Goal: Transaction & Acquisition: Download file/media

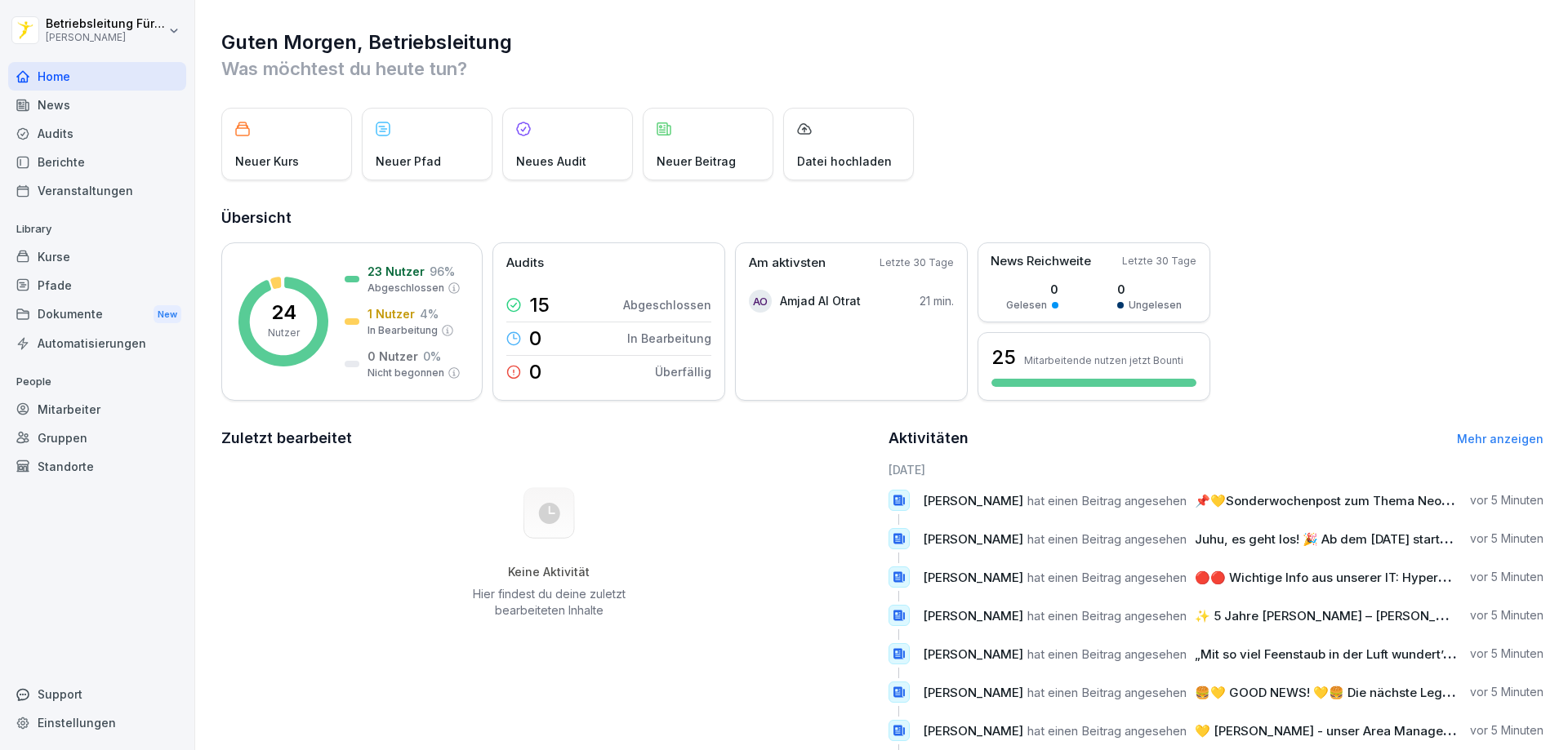
click at [81, 108] on div "News" at bounding box center [97, 105] width 178 height 28
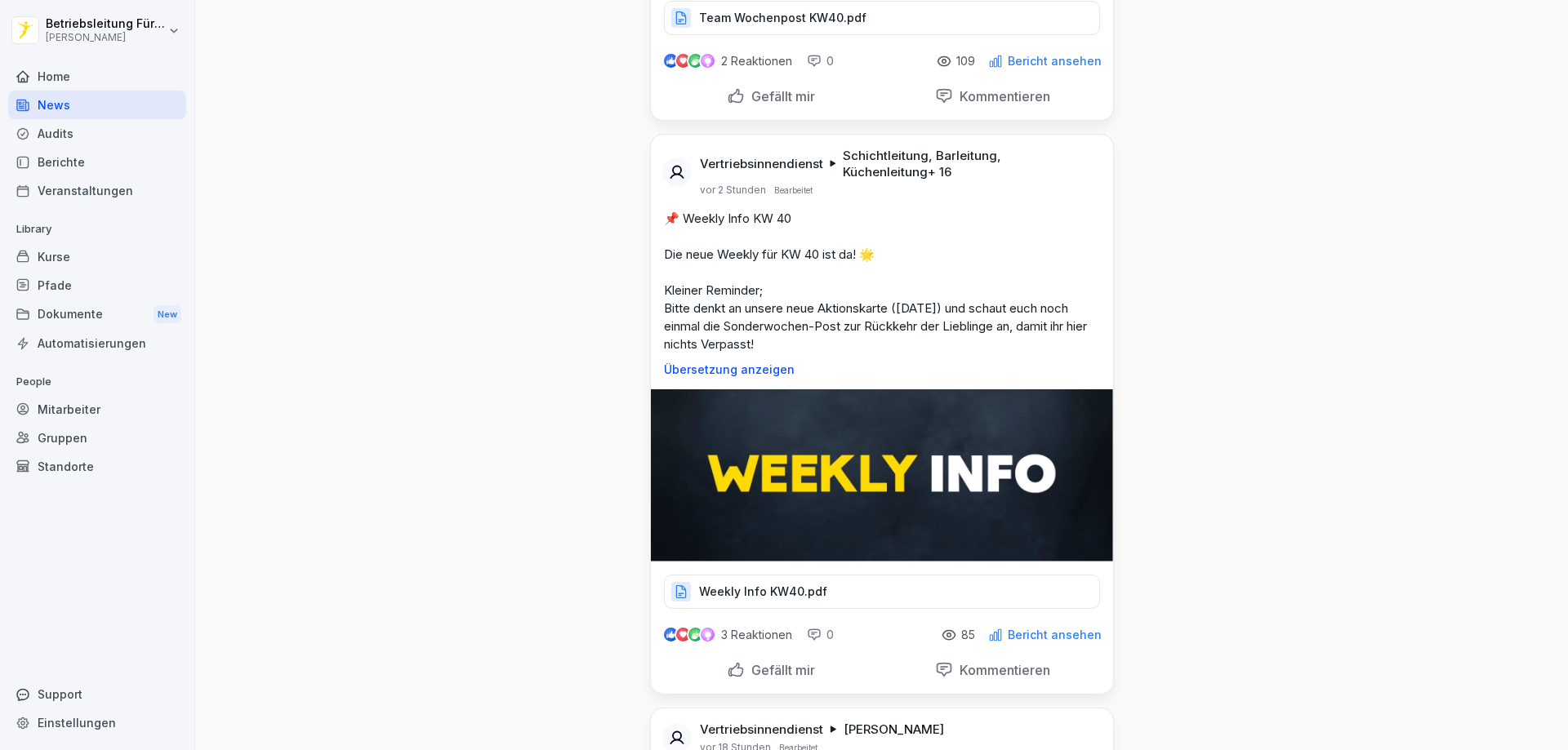
scroll to position [408, 0]
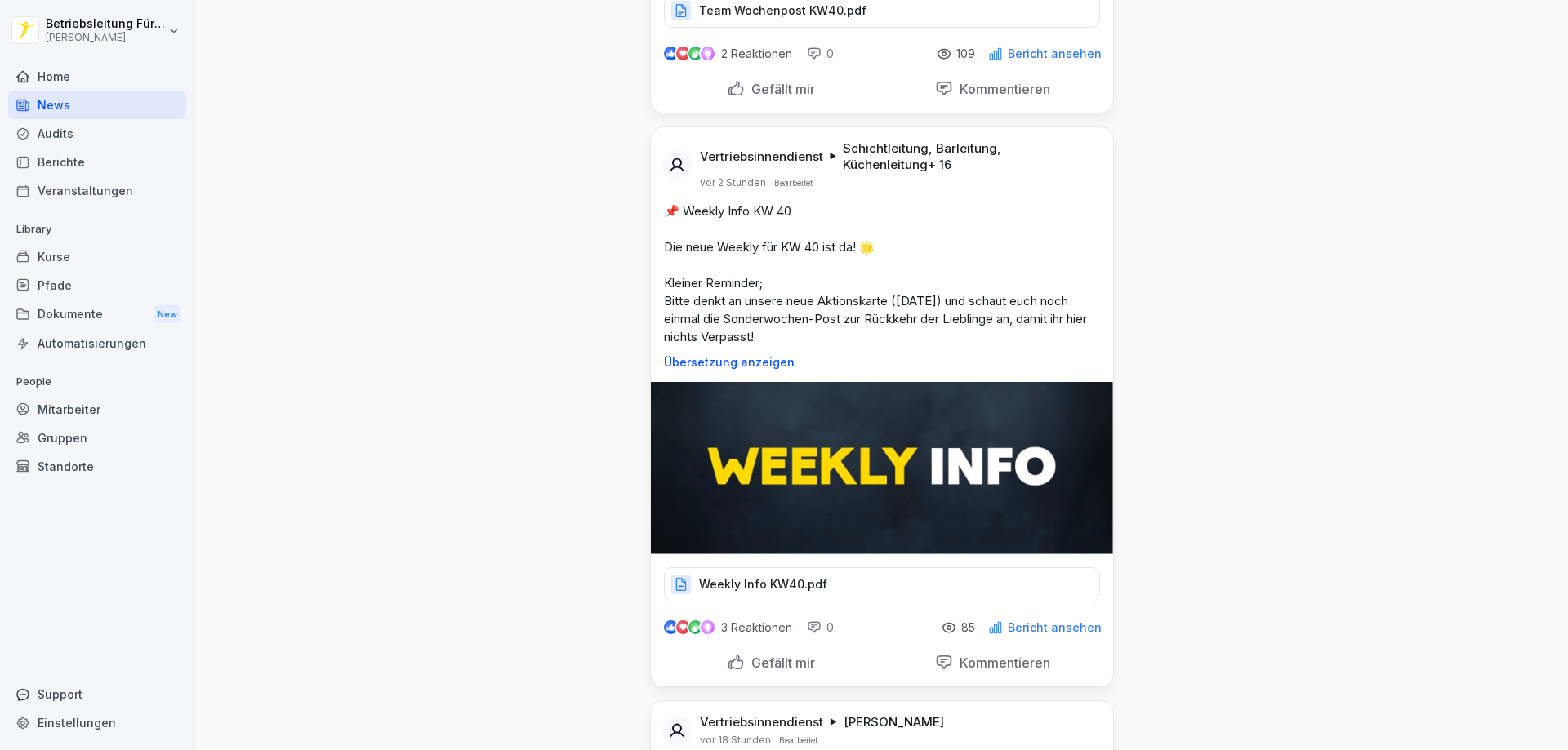
click at [837, 585] on div "Weekly Info KW40.pdf" at bounding box center [882, 584] width 436 height 34
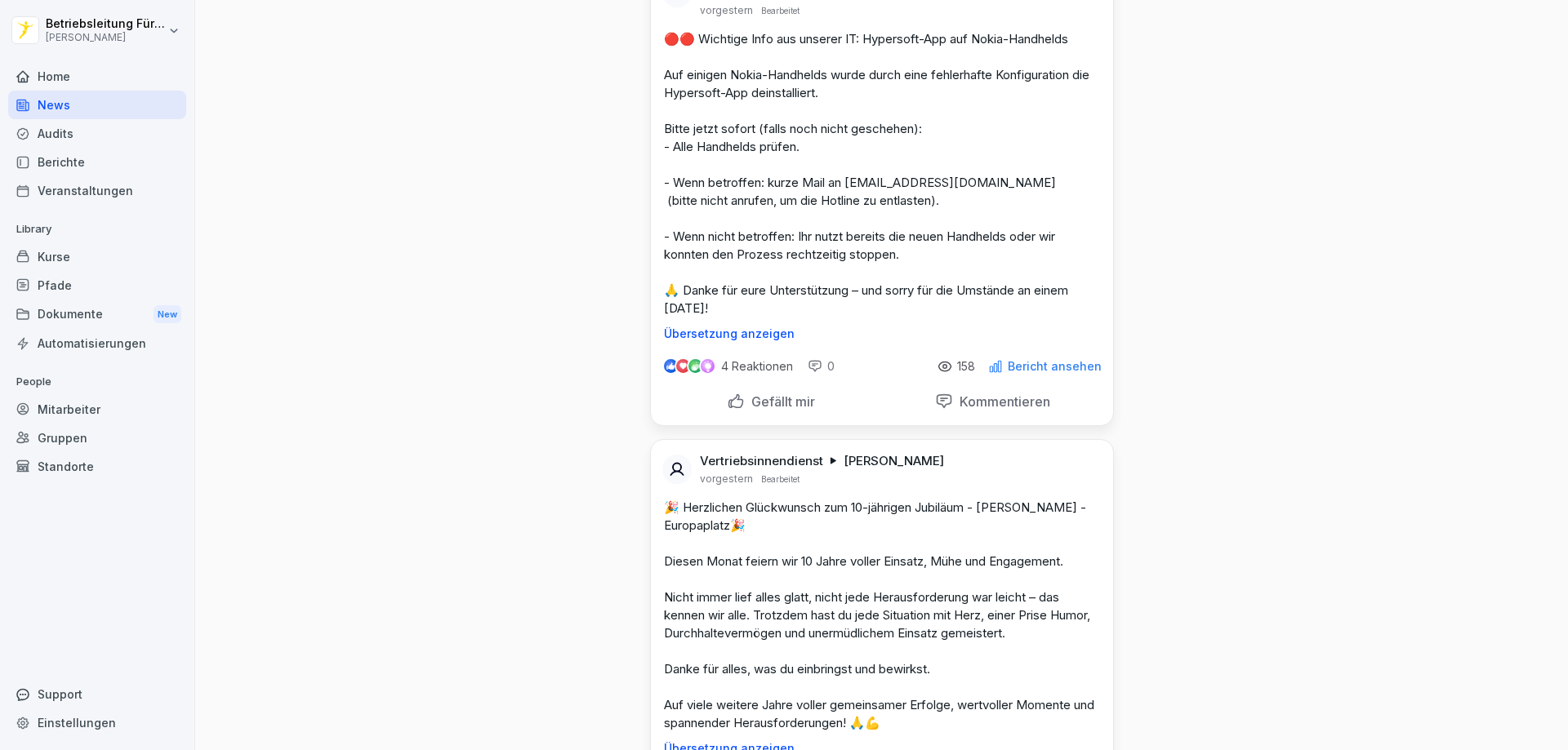
scroll to position [3184, 0]
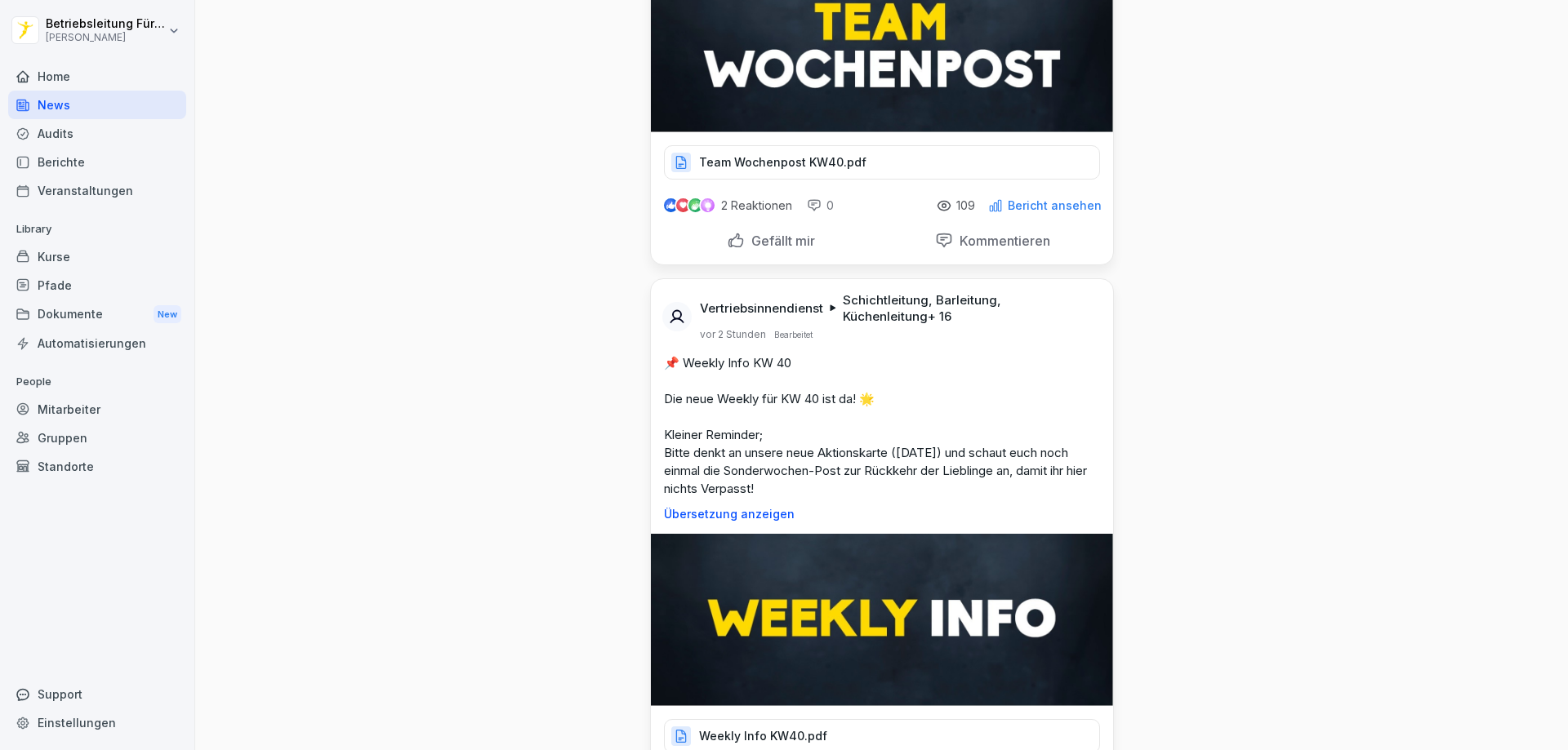
scroll to position [0, 0]
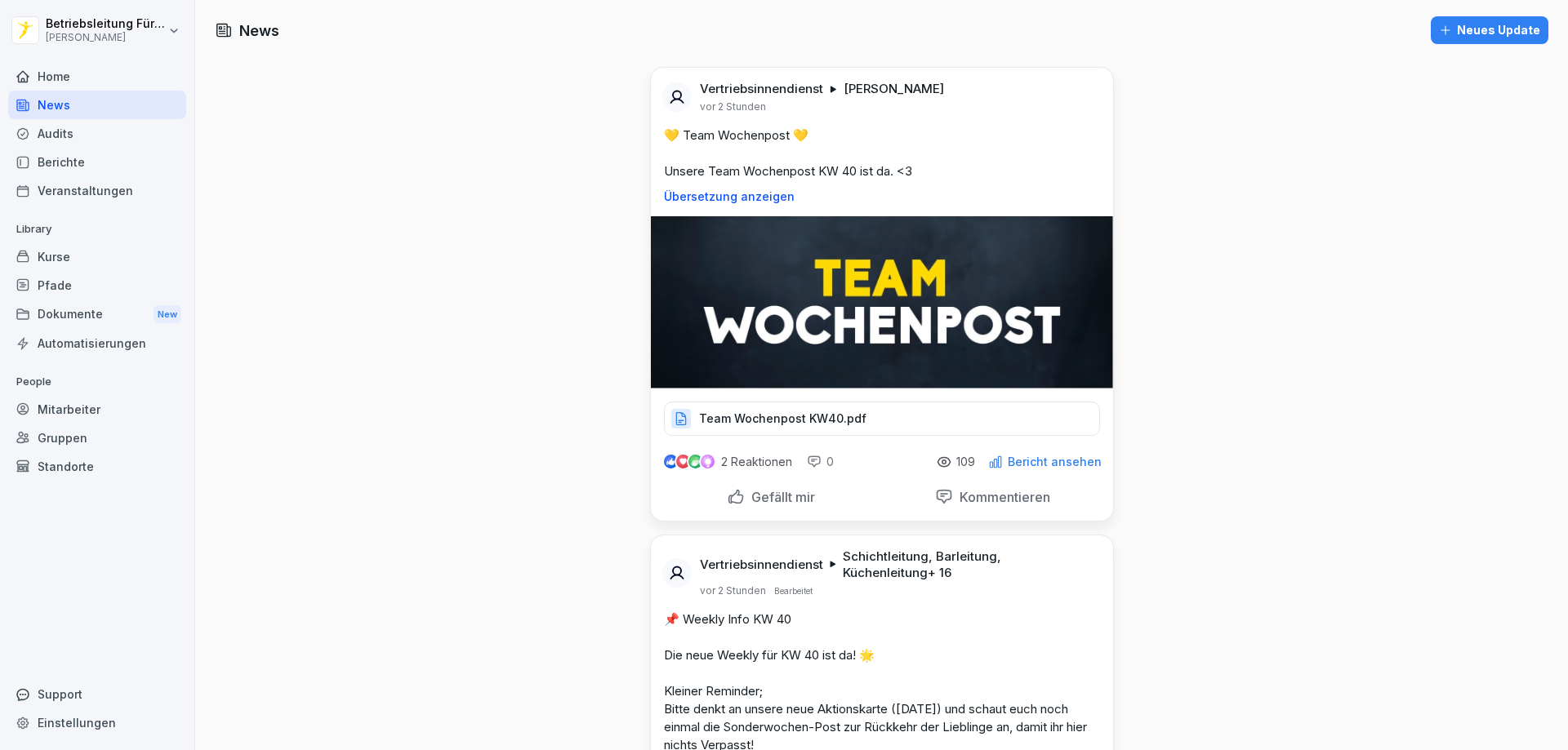
click at [93, 84] on div "Home" at bounding box center [97, 75] width 178 height 28
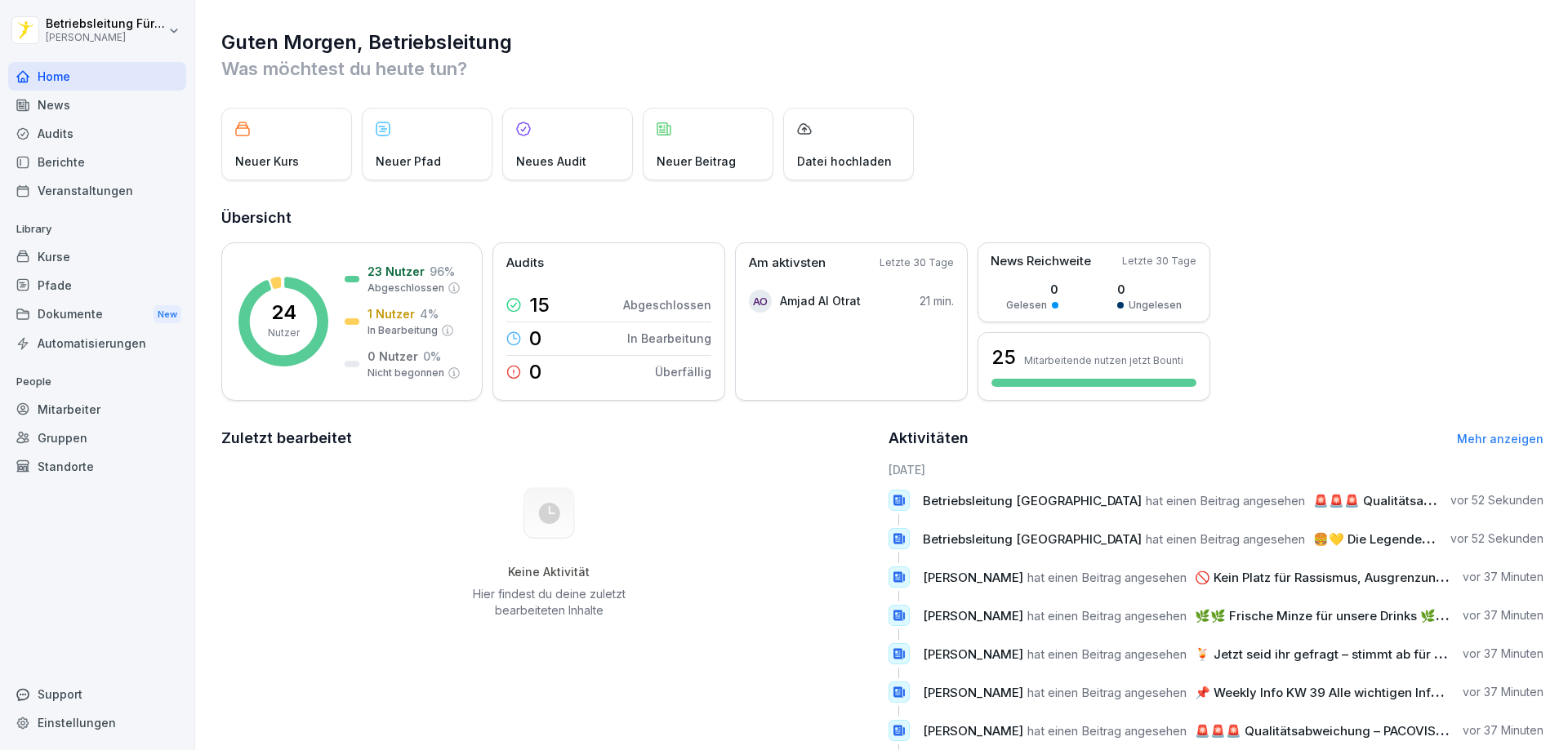
click at [96, 111] on div "News" at bounding box center [97, 105] width 178 height 28
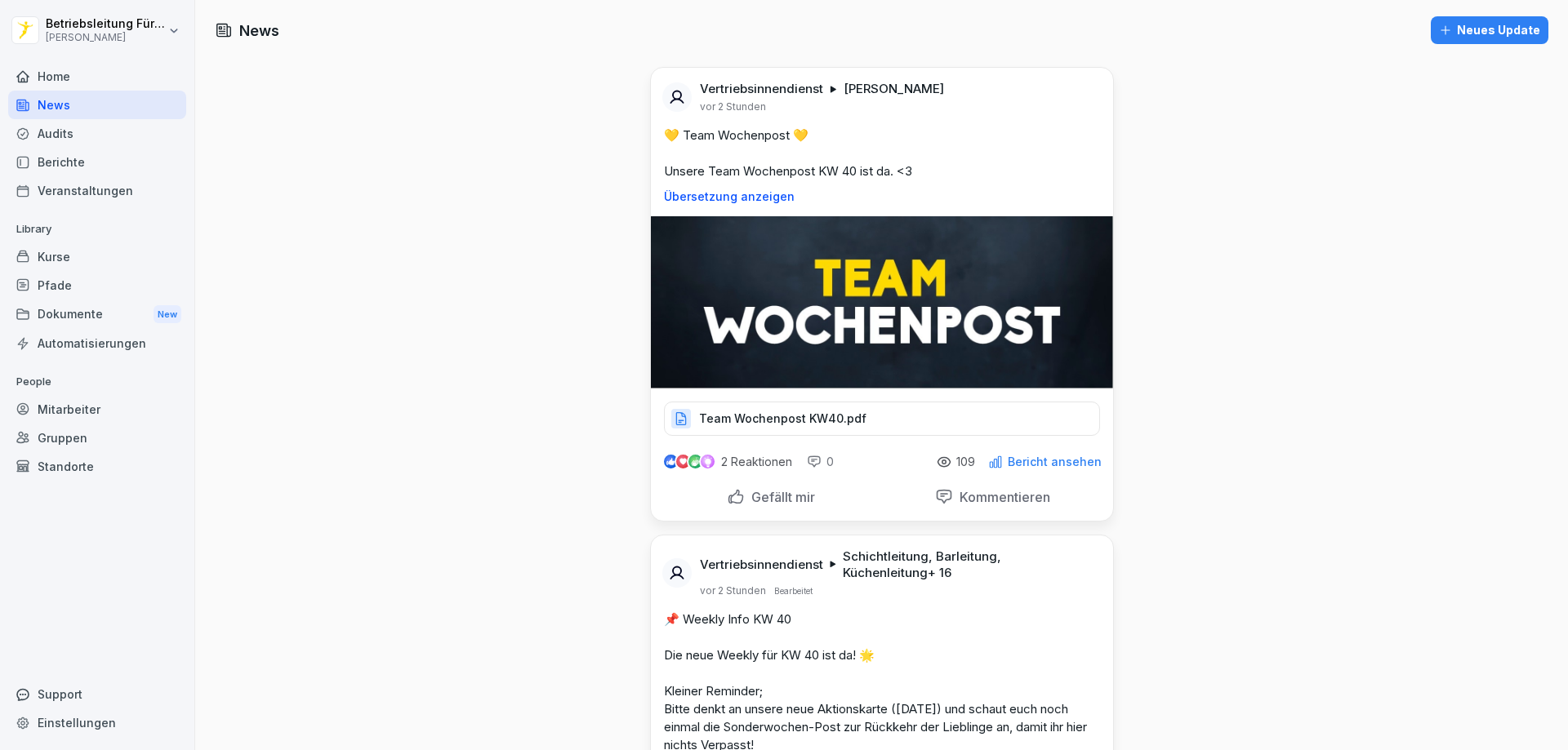
click at [100, 143] on div "Audits" at bounding box center [97, 133] width 178 height 28
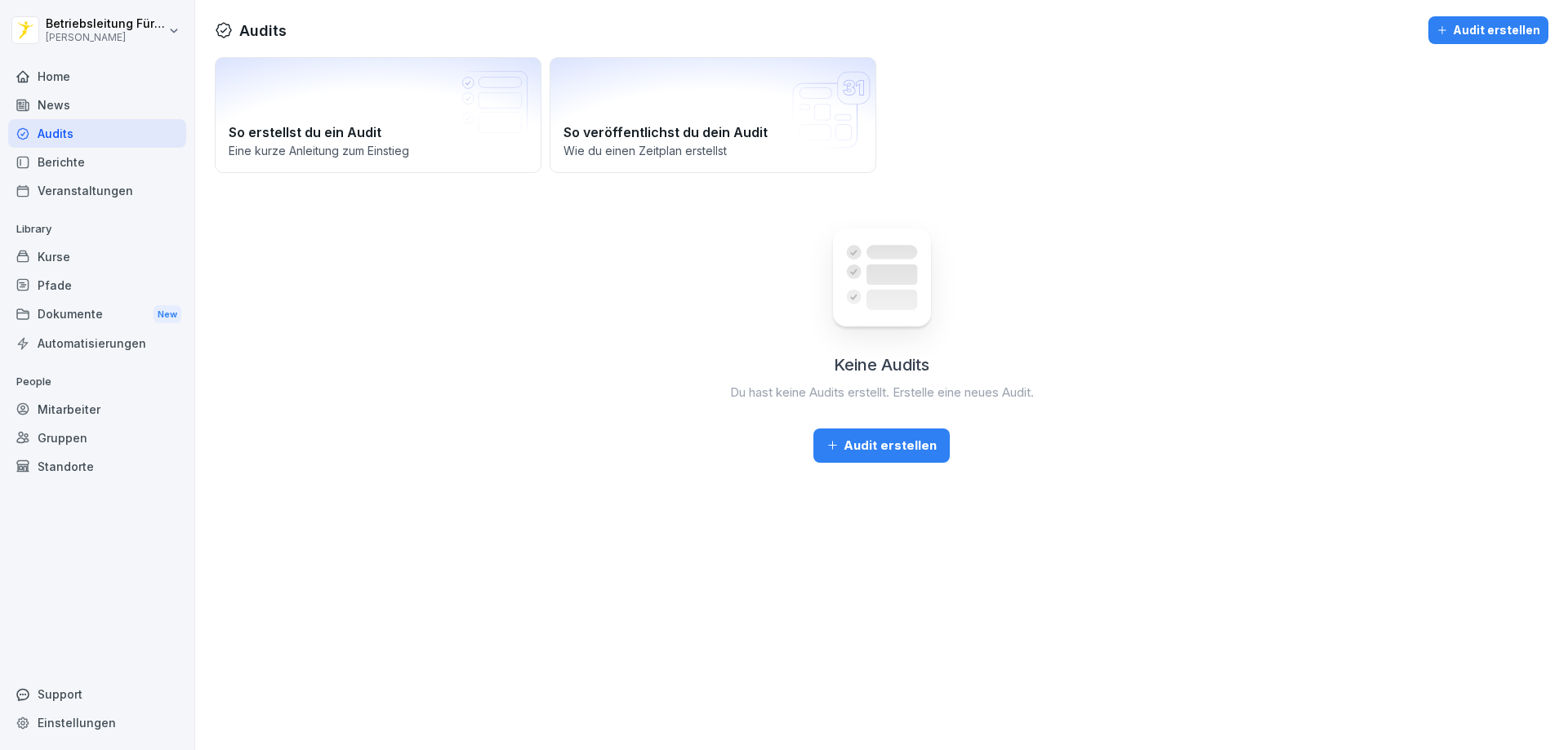
click at [110, 308] on div "Dokumente New" at bounding box center [97, 314] width 178 height 30
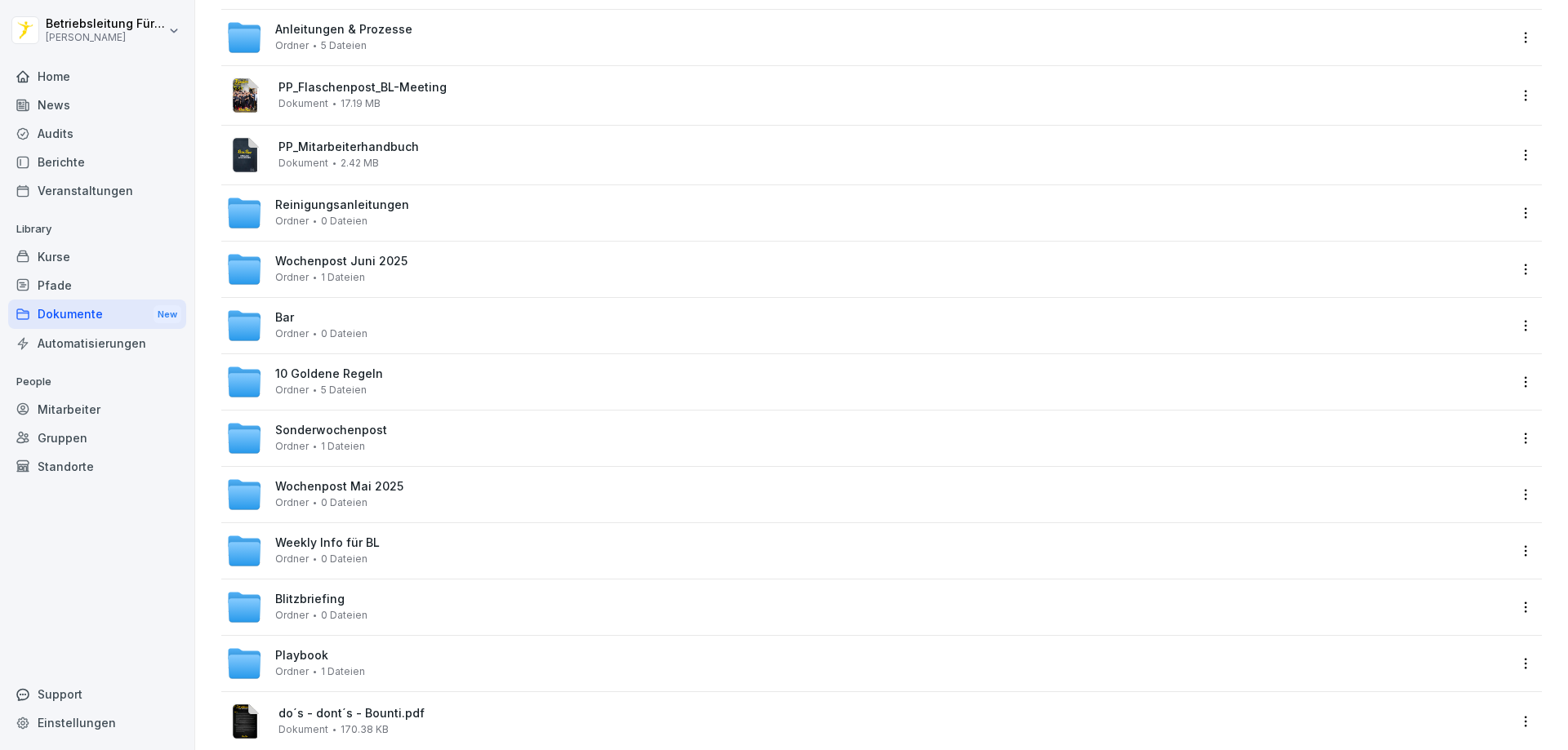
scroll to position [327, 0]
click at [429, 423] on div "Sonderwochenpost Ordner 1 Dateien" at bounding box center [867, 436] width 1281 height 36
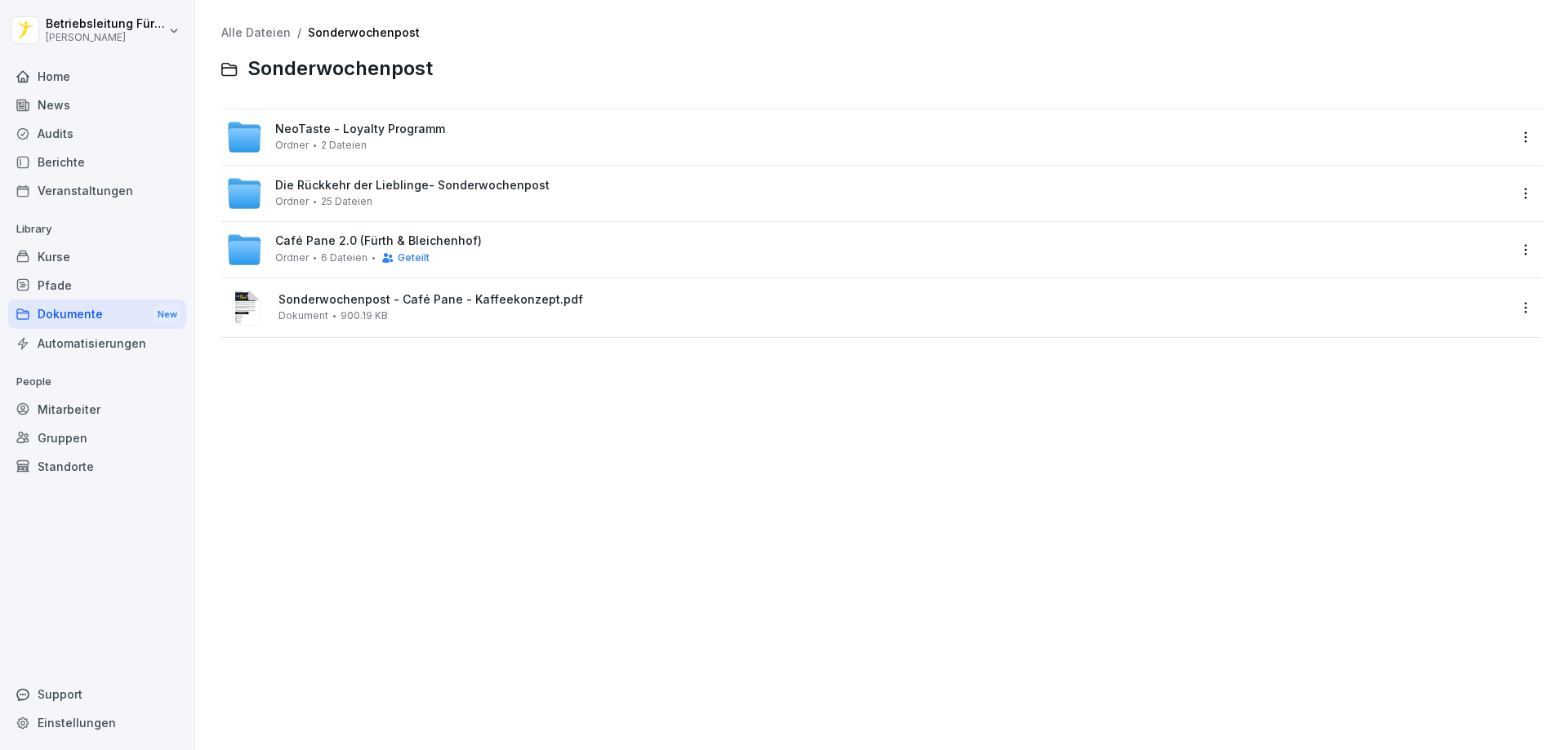
click at [590, 195] on div "Die Rückkehr der Lieblinge- Sonderwochenpost Ordner 25 Dateien" at bounding box center [867, 193] width 1281 height 36
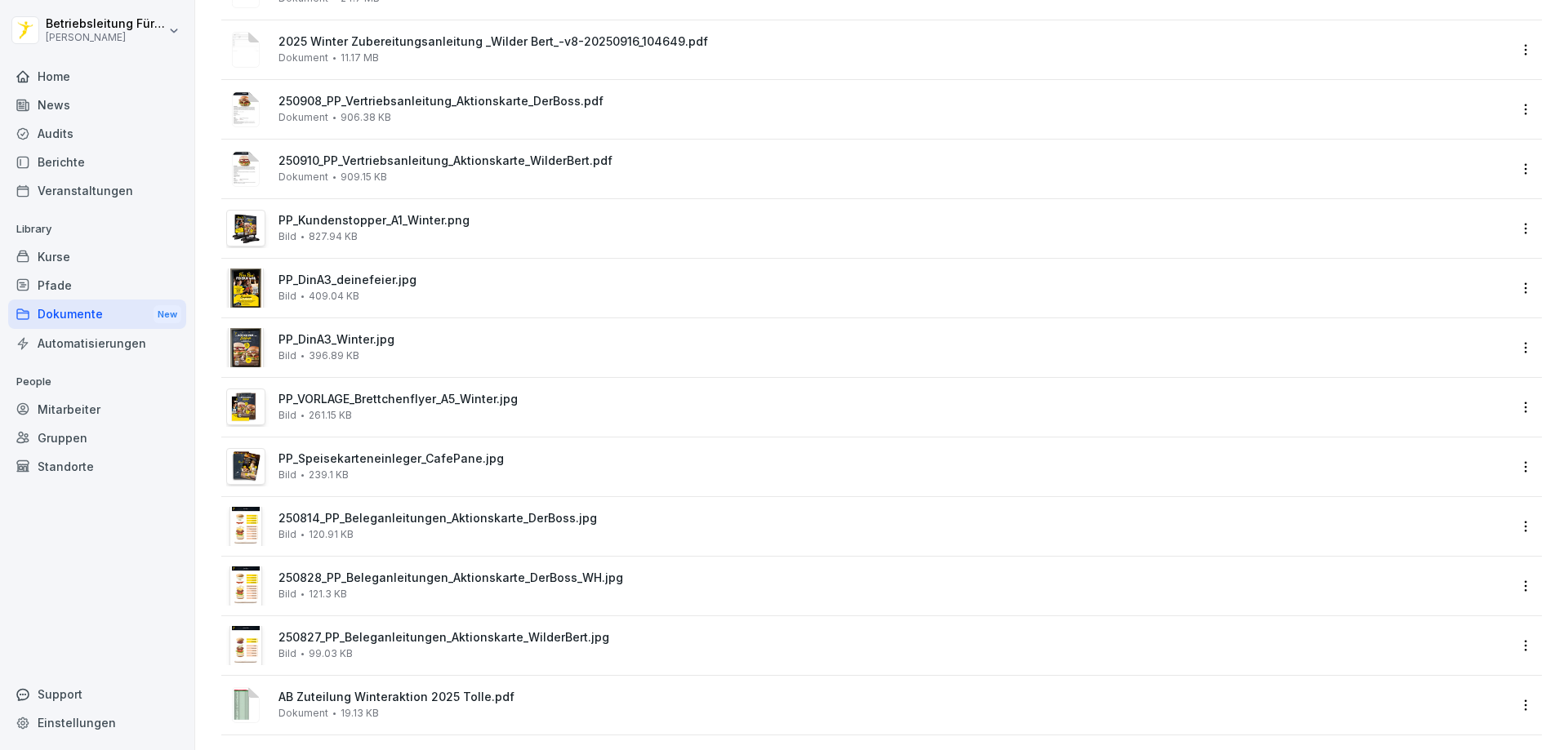
scroll to position [887, 0]
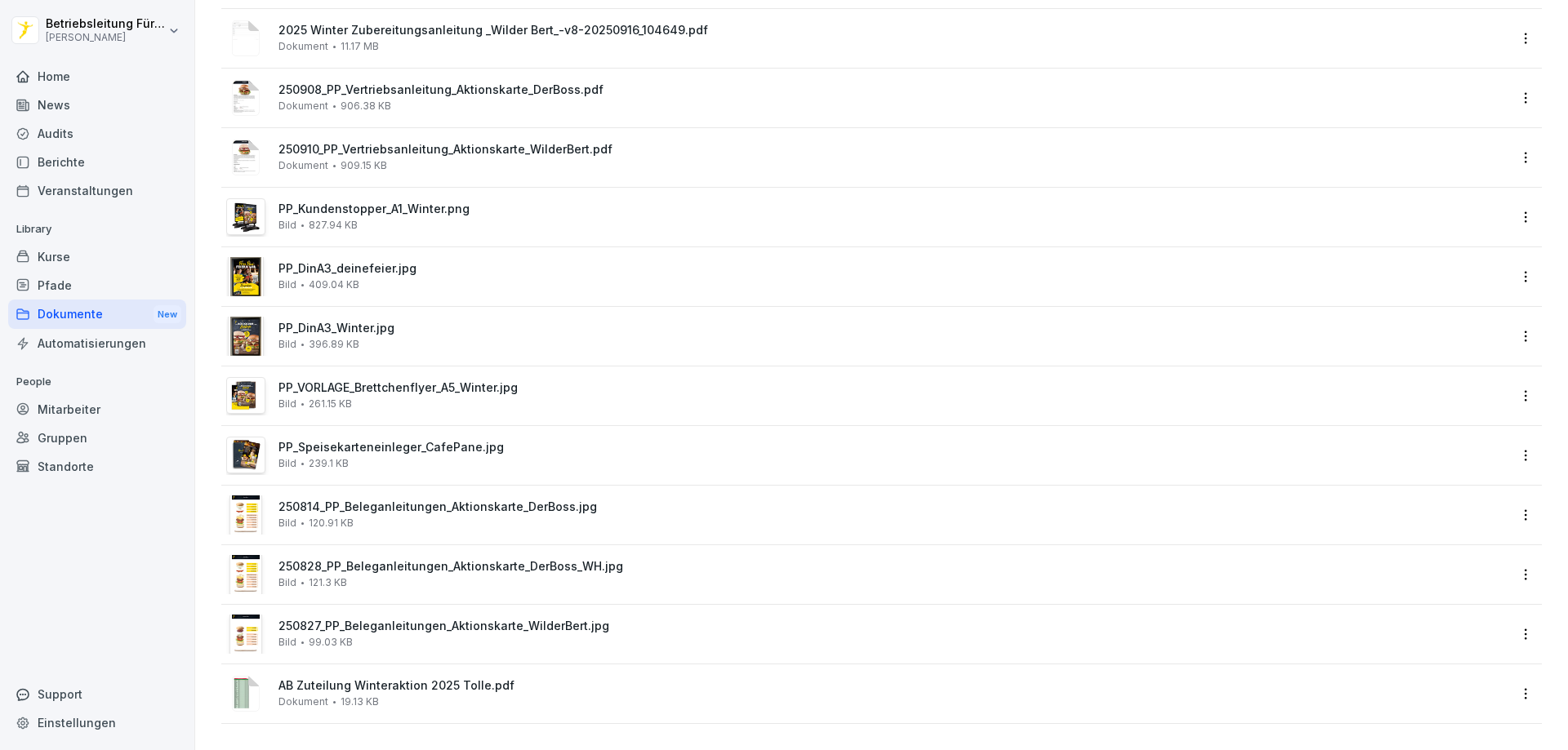
click at [632, 509] on div "250814_PP_Beleganleitungen_Aktionskarte_DerBoss.jpg Bild 120.91 KB" at bounding box center [893, 514] width 1229 height 28
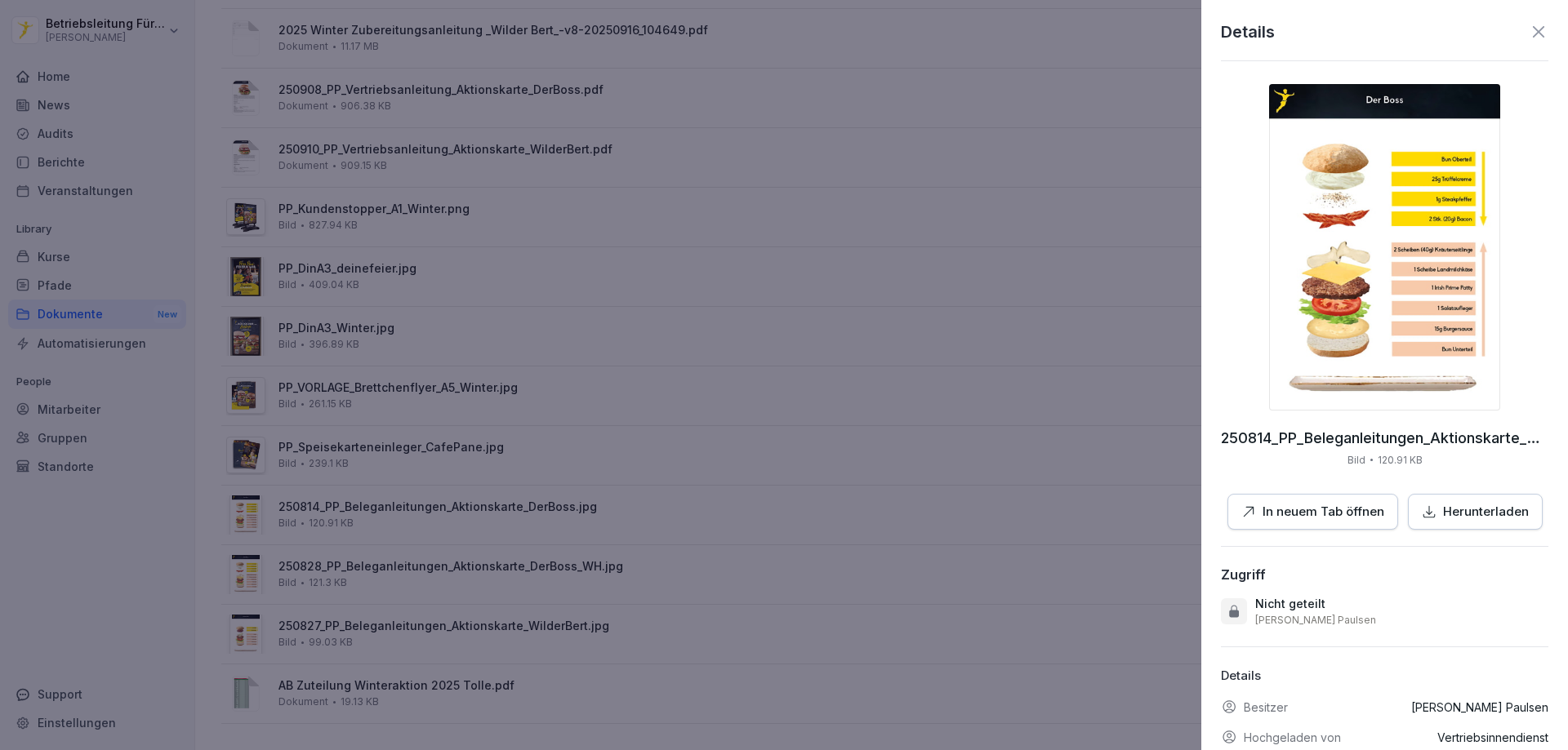
click at [1319, 510] on p "In neuem Tab öffnen" at bounding box center [1323, 511] width 121 height 19
click at [1451, 516] on p "Herunterladen" at bounding box center [1486, 511] width 86 height 19
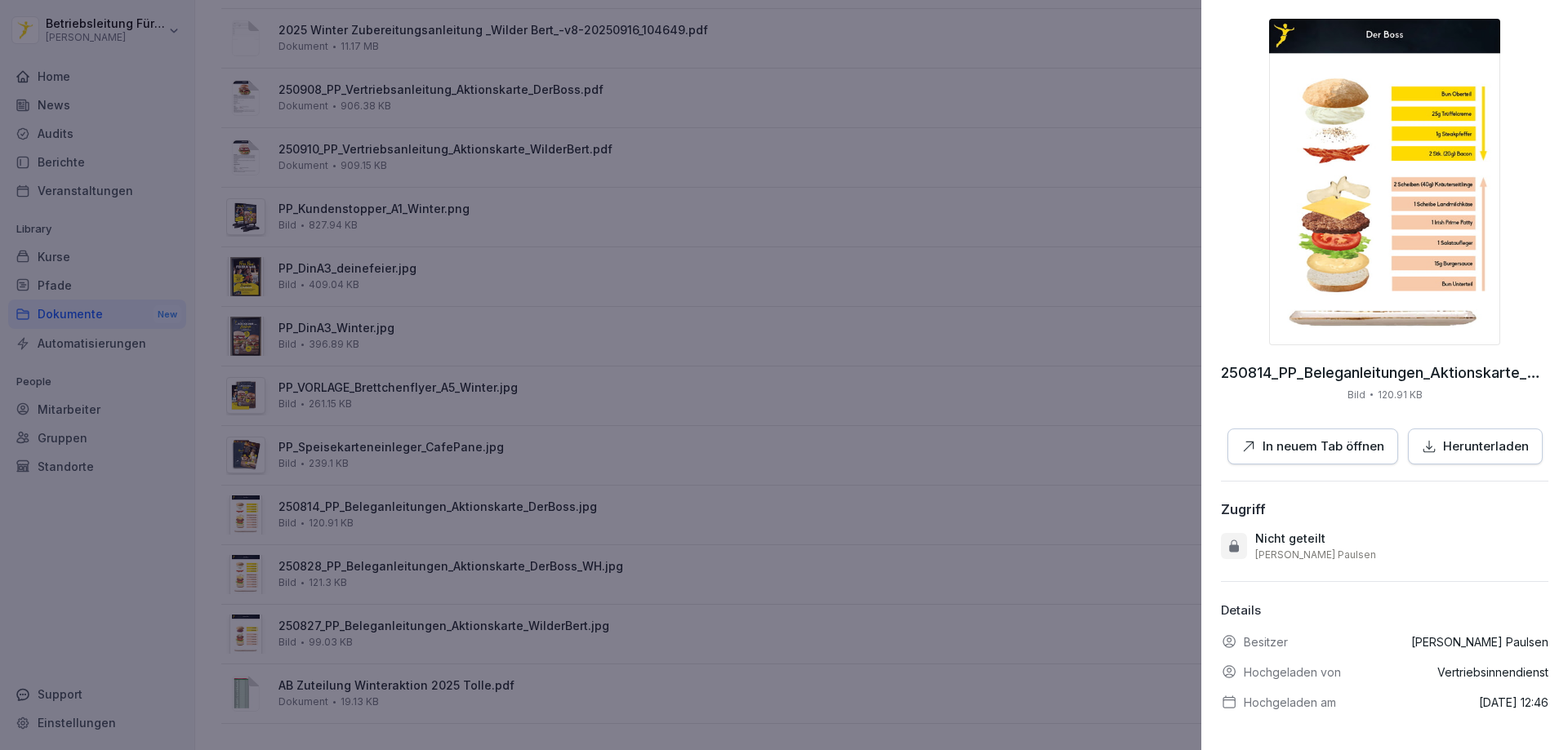
click at [602, 630] on div at bounding box center [784, 375] width 1568 height 750
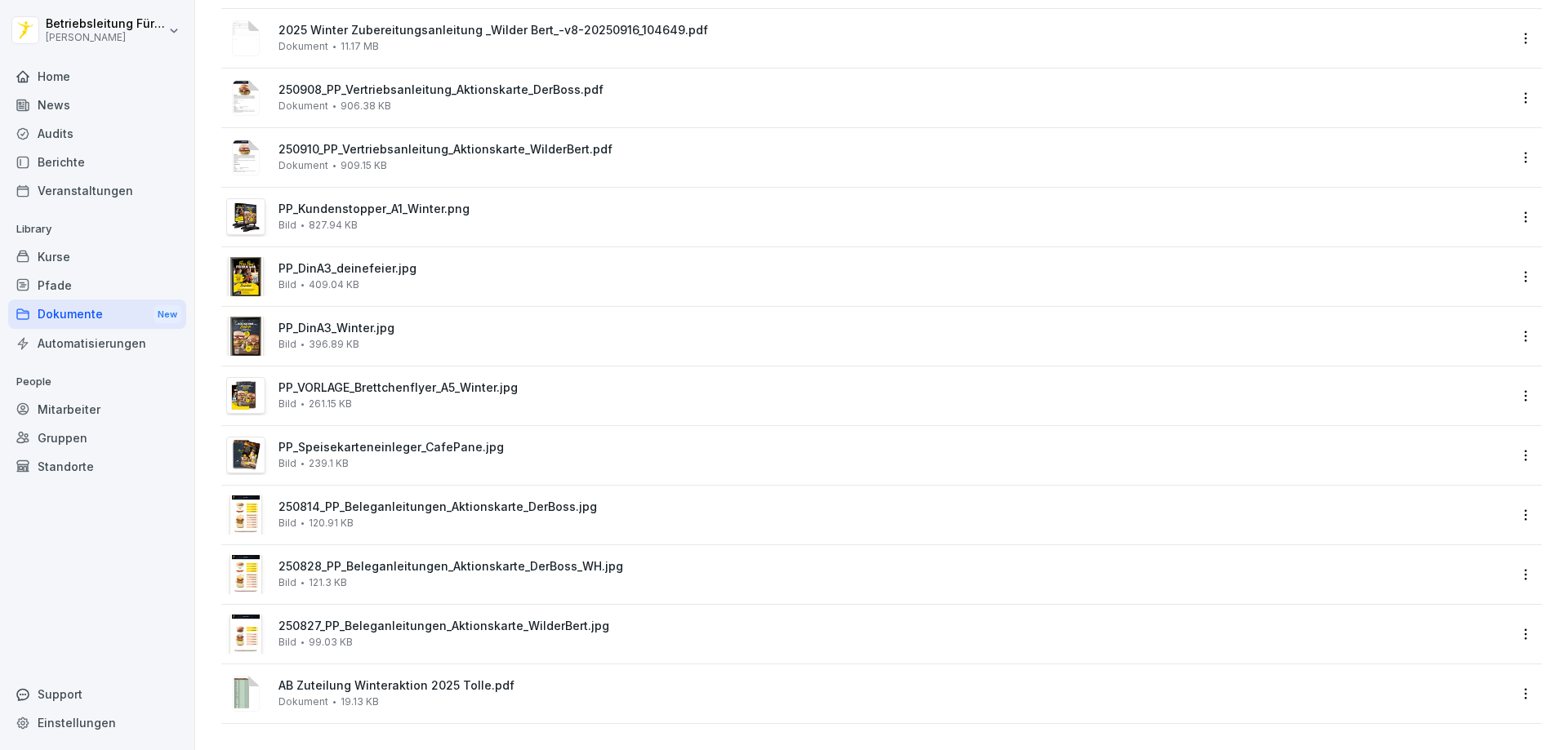
click at [338, 620] on span "250827_PP_Beleganleitungen_Aktionskarte_WilderBert.jpg" at bounding box center [893, 627] width 1229 height 14
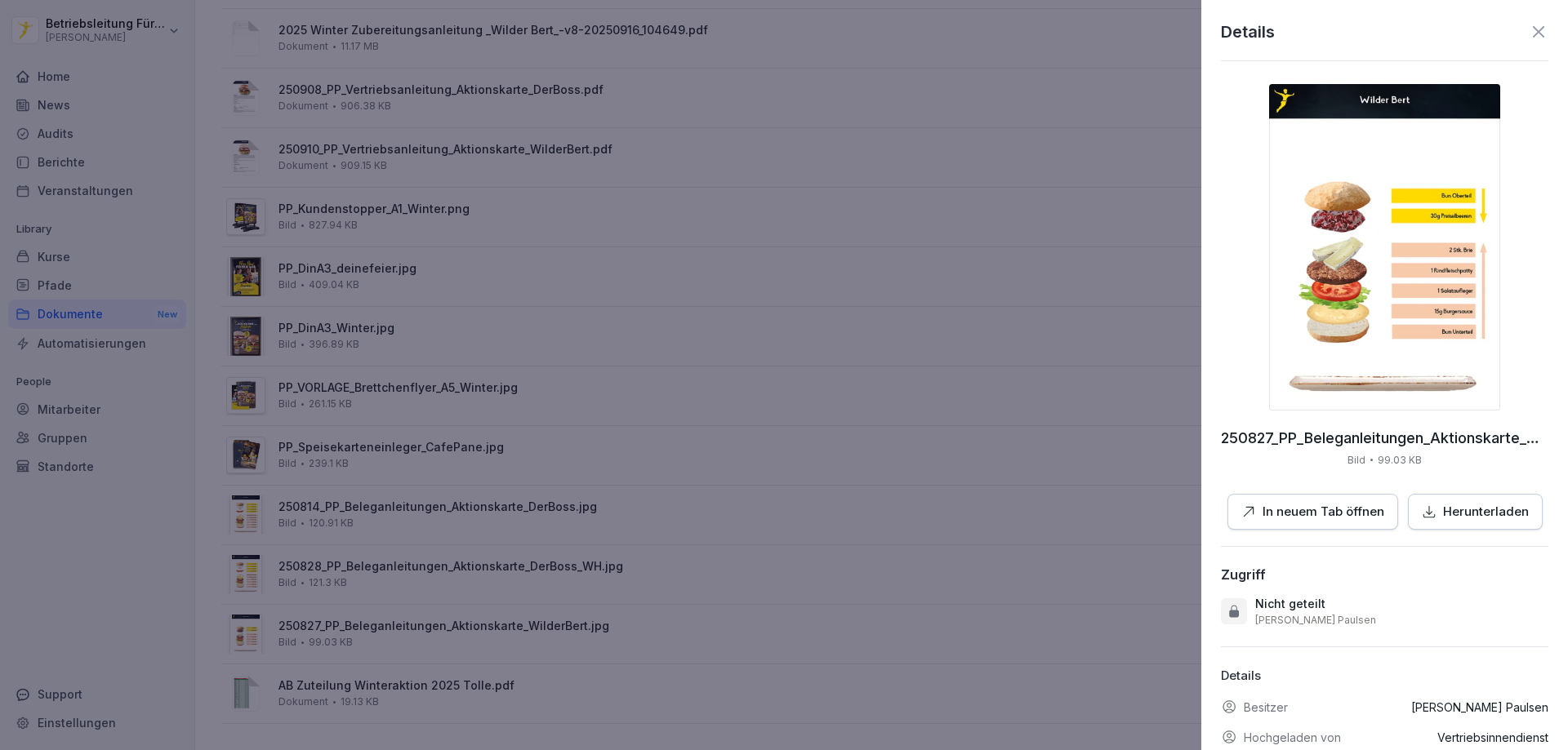
click at [1295, 506] on p "In neuem Tab öffnen" at bounding box center [1323, 511] width 121 height 19
click at [1449, 509] on p "Herunterladen" at bounding box center [1486, 511] width 86 height 19
